Goal: Register for event/course

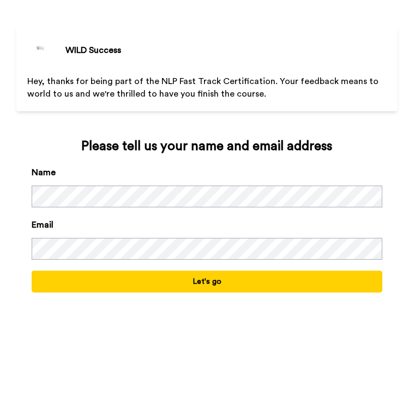
click at [8, 237] on div "WILD Success Hey, thanks for being part of the NLP Fast Track Certification. Yo…" at bounding box center [207, 199] width 414 height 399
click at [209, 285] on button "Let's go" at bounding box center [207, 282] width 350 height 22
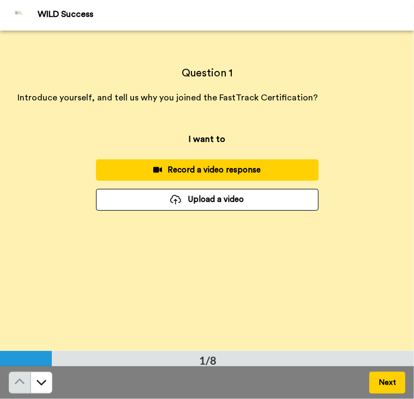
click at [394, 381] on button "Next" at bounding box center [387, 382] width 36 height 22
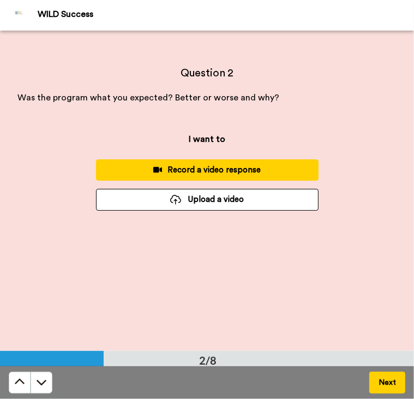
scroll to position [321, 0]
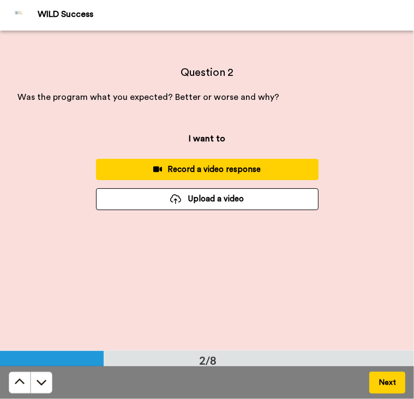
click at [394, 381] on button "Next" at bounding box center [387, 382] width 36 height 22
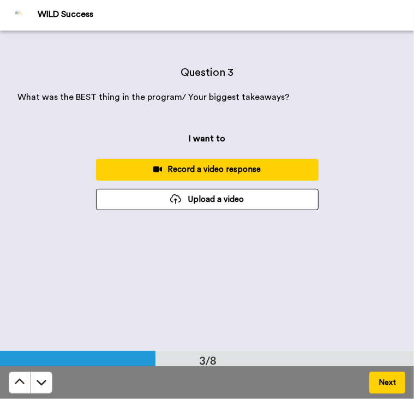
scroll to position [641, 0]
click at [394, 381] on button "Next" at bounding box center [387, 382] width 36 height 22
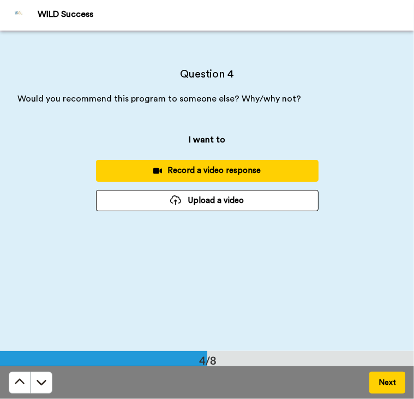
scroll to position [962, 0]
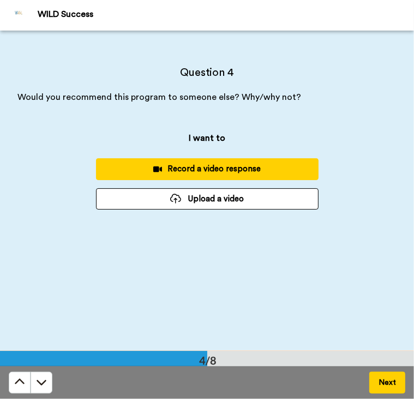
click at [394, 381] on button "Next" at bounding box center [387, 382] width 36 height 22
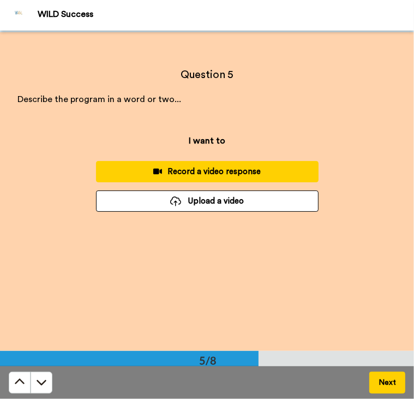
scroll to position [1282, 0]
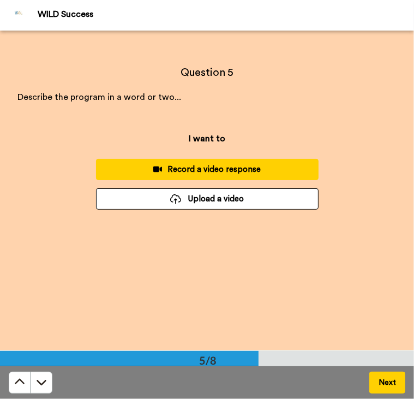
click at [394, 381] on button "Next" at bounding box center [387, 382] width 36 height 22
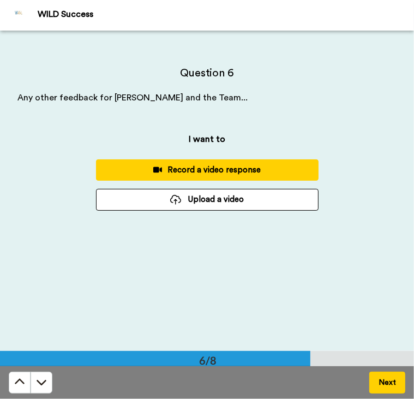
click at [394, 381] on button "Next" at bounding box center [387, 382] width 36 height 22
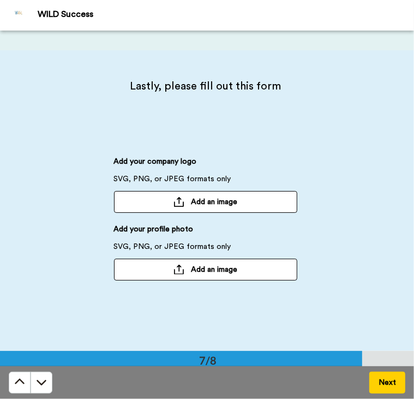
scroll to position [1922, 0]
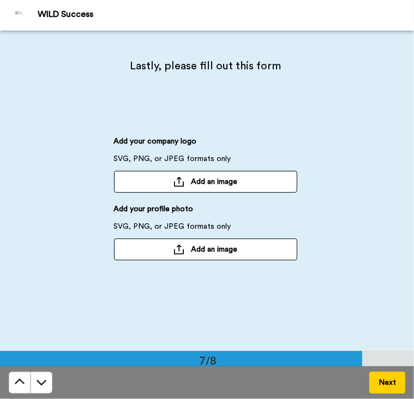
click at [394, 381] on button "Next" at bounding box center [387, 382] width 36 height 22
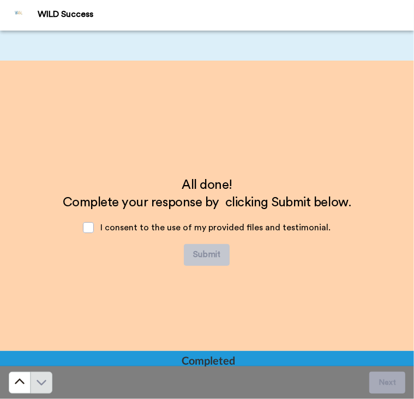
scroll to position [2243, 0]
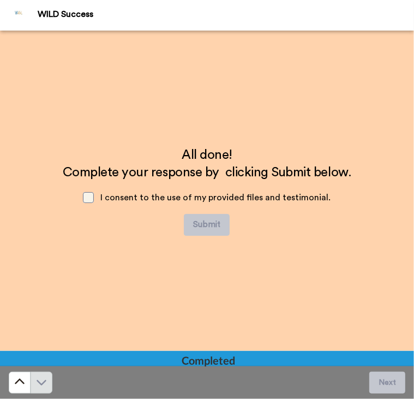
click at [94, 192] on span at bounding box center [88, 197] width 11 height 11
click at [92, 196] on span at bounding box center [88, 197] width 11 height 11
